Goal: Navigation & Orientation: Find specific page/section

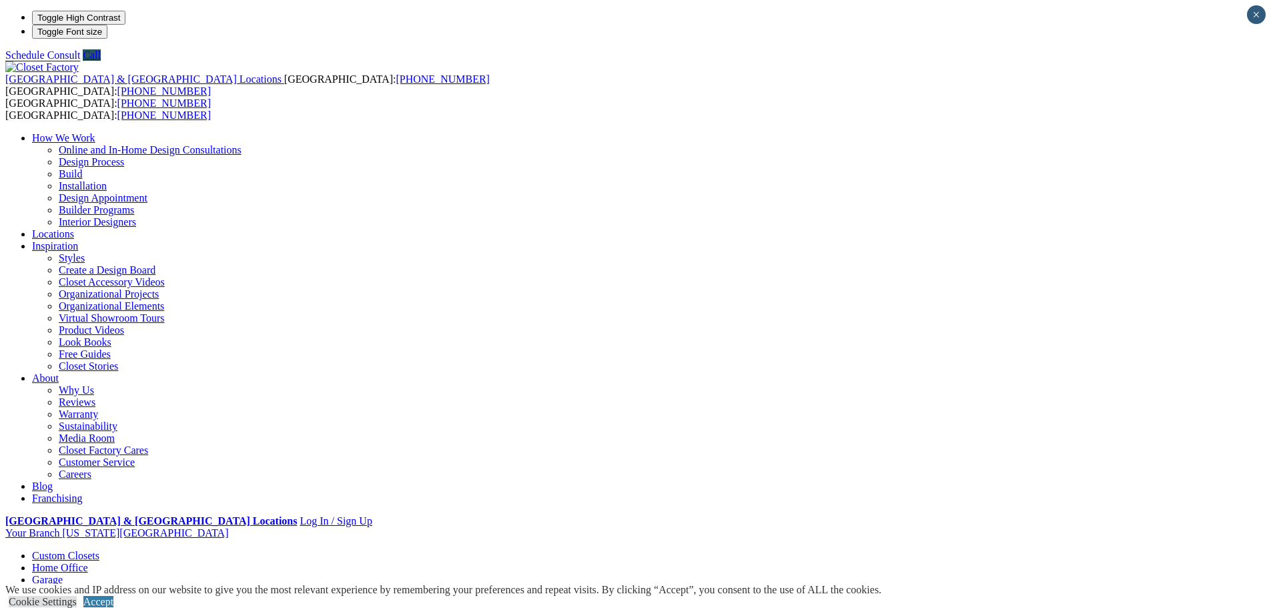
click at [128, 607] on link "Entertainment Centers" at bounding box center [80, 615] width 96 height 11
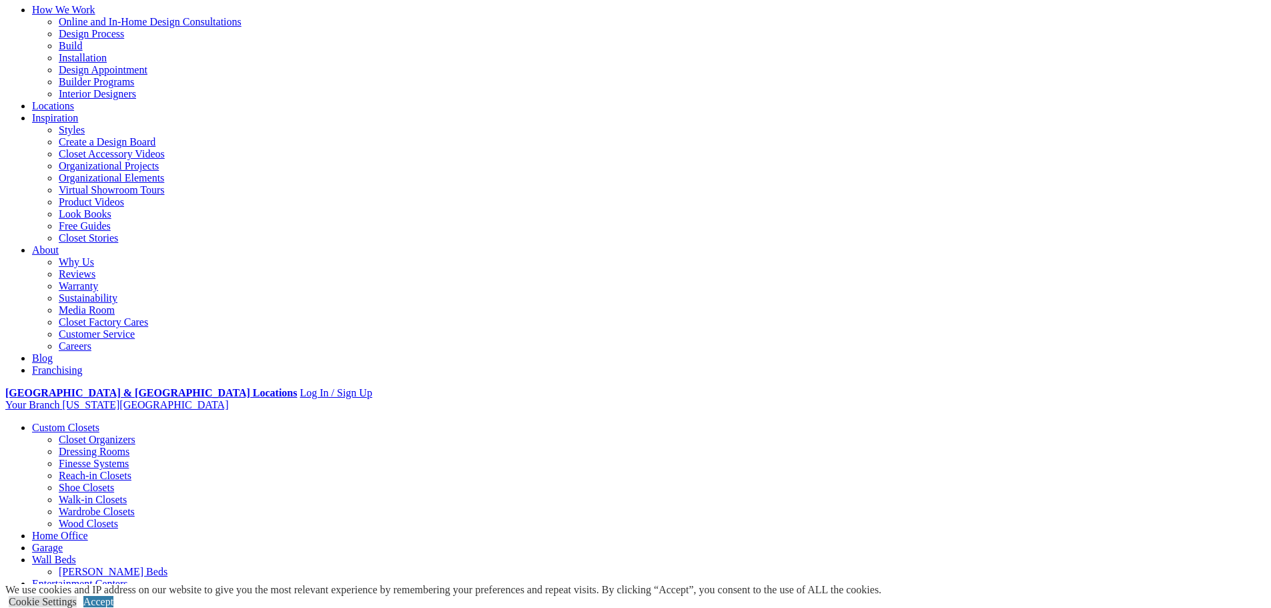
scroll to position [133, 0]
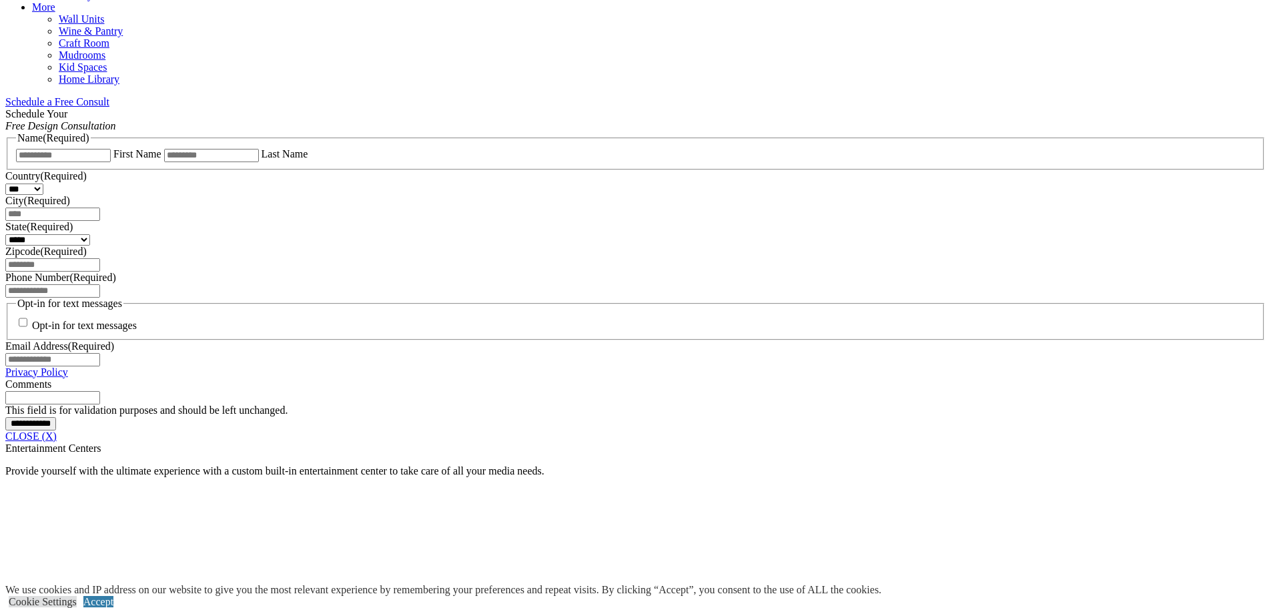
scroll to position [267, 0]
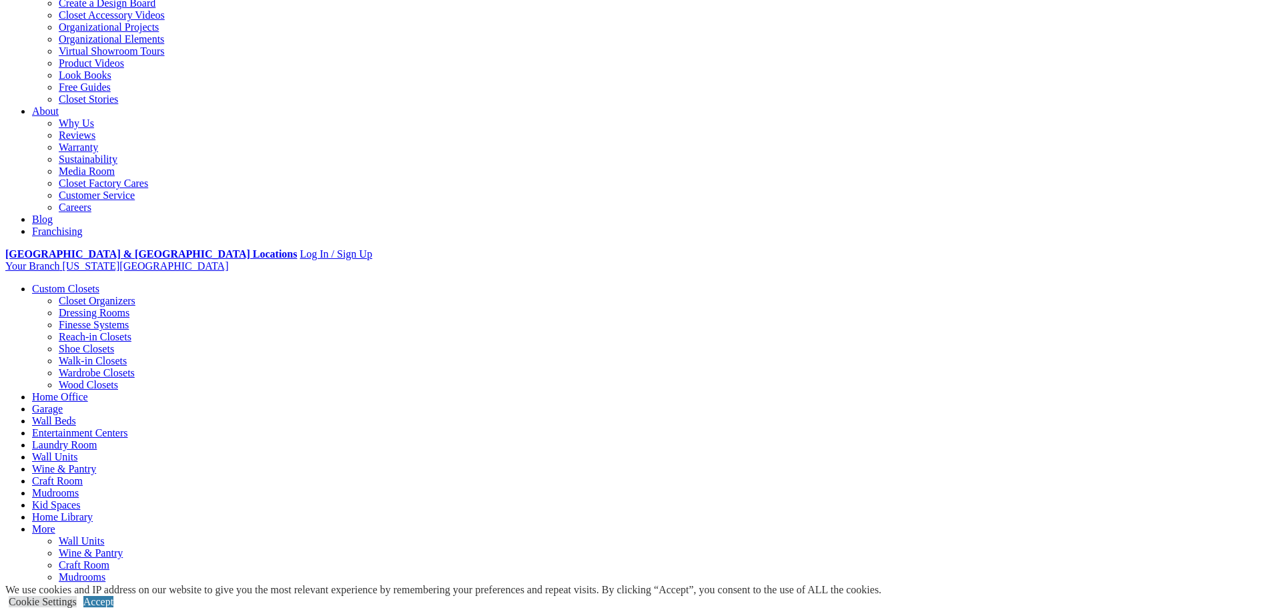
click at [125, 307] on link "Dressing Rooms" at bounding box center [94, 312] width 71 height 11
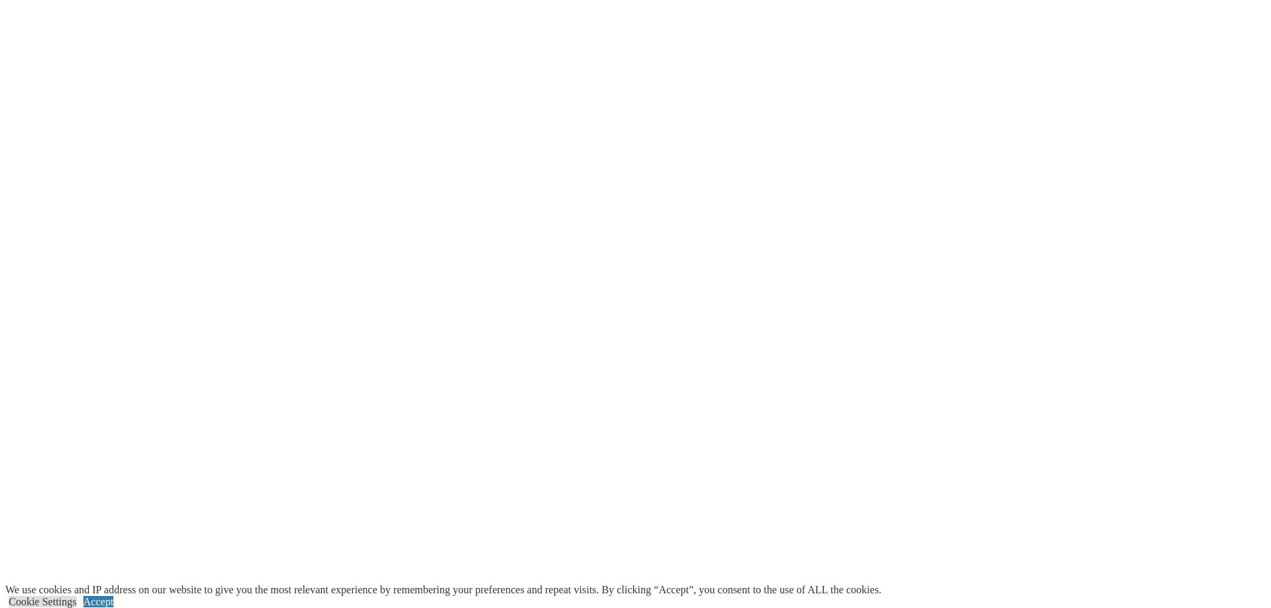
scroll to position [3365, 0]
